Goal: Task Accomplishment & Management: Manage account settings

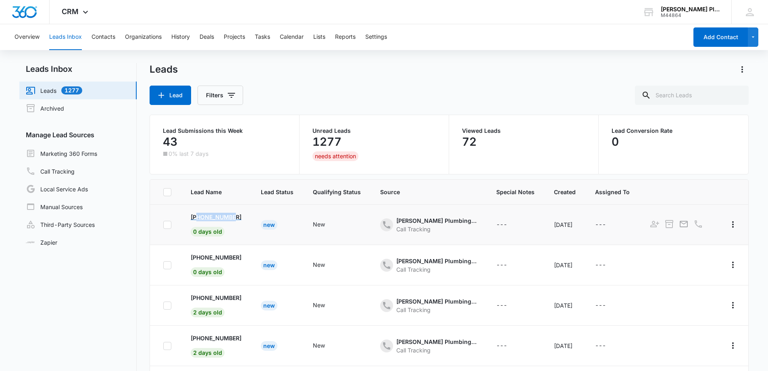
copy p "5083356385"
drag, startPoint x: 237, startPoint y: 219, endPoint x: 198, endPoint y: 220, distance: 39.1
click at [198, 220] on td "+15083356385 0 days old" at bounding box center [216, 224] width 70 height 40
copy p "4042184849"
drag, startPoint x: 239, startPoint y: 259, endPoint x: 198, endPoint y: 222, distance: 54.8
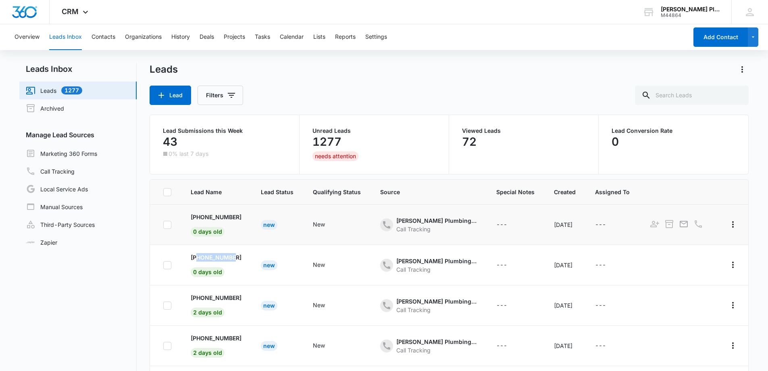
click at [196, 256] on td "+14042184849 0 days old" at bounding box center [216, 265] width 70 height 40
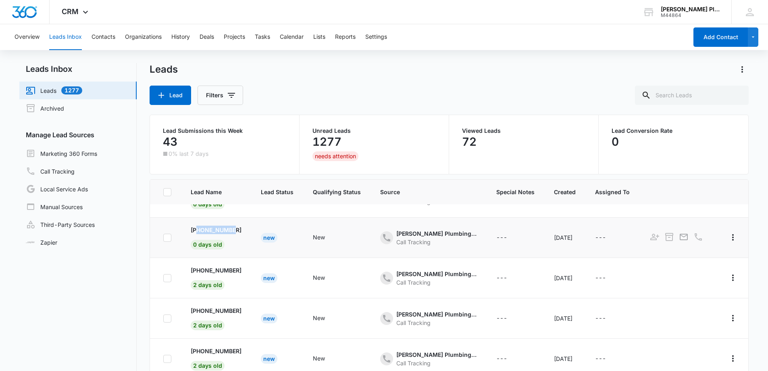
scroll to position [40, 0]
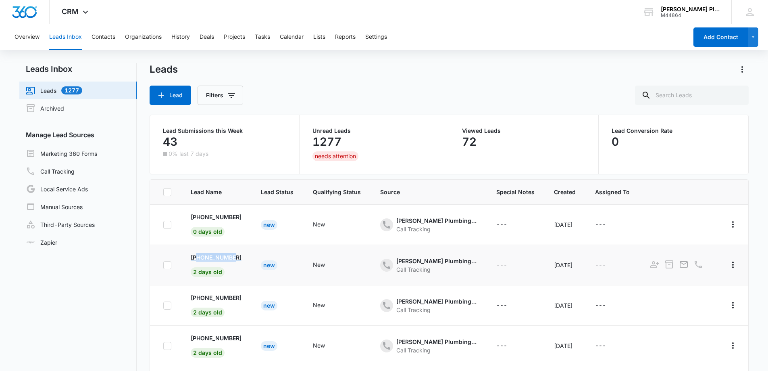
copy p "7273641922"
drag, startPoint x: 242, startPoint y: 259, endPoint x: 198, endPoint y: 255, distance: 43.7
click at [198, 255] on td "+17273641922 2 days old" at bounding box center [216, 265] width 70 height 40
